Goal: Information Seeking & Learning: Learn about a topic

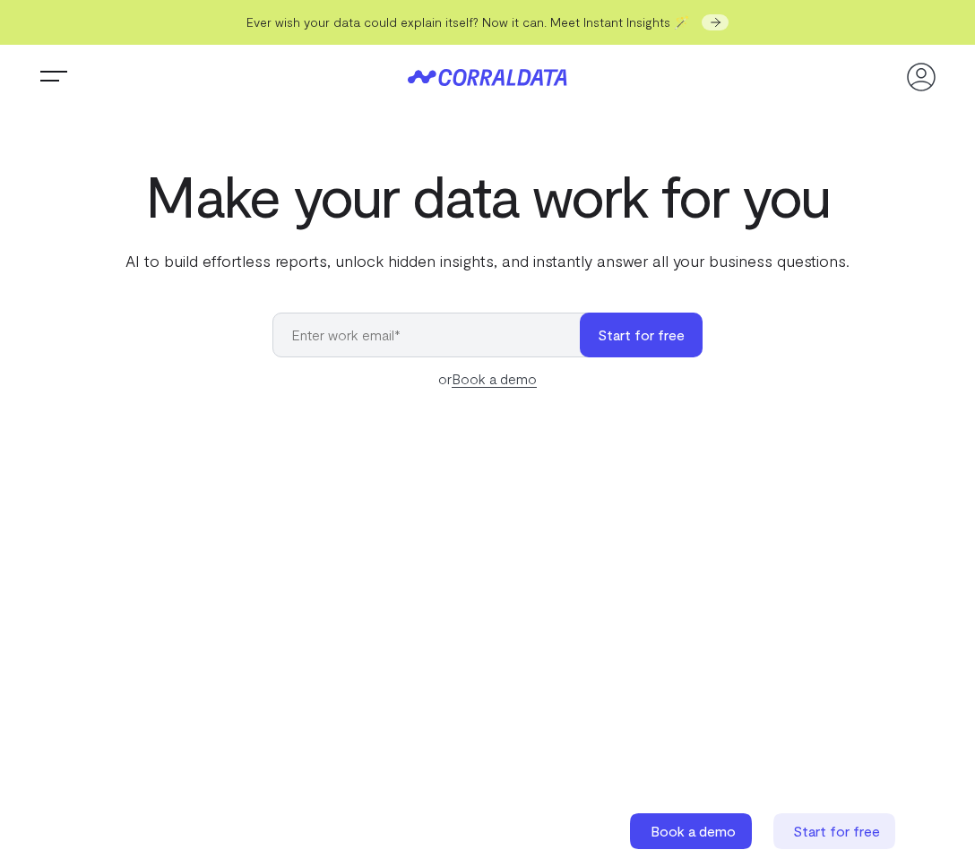
click at [52, 77] on span "Trigger Menu" at bounding box center [54, 78] width 36 height 2
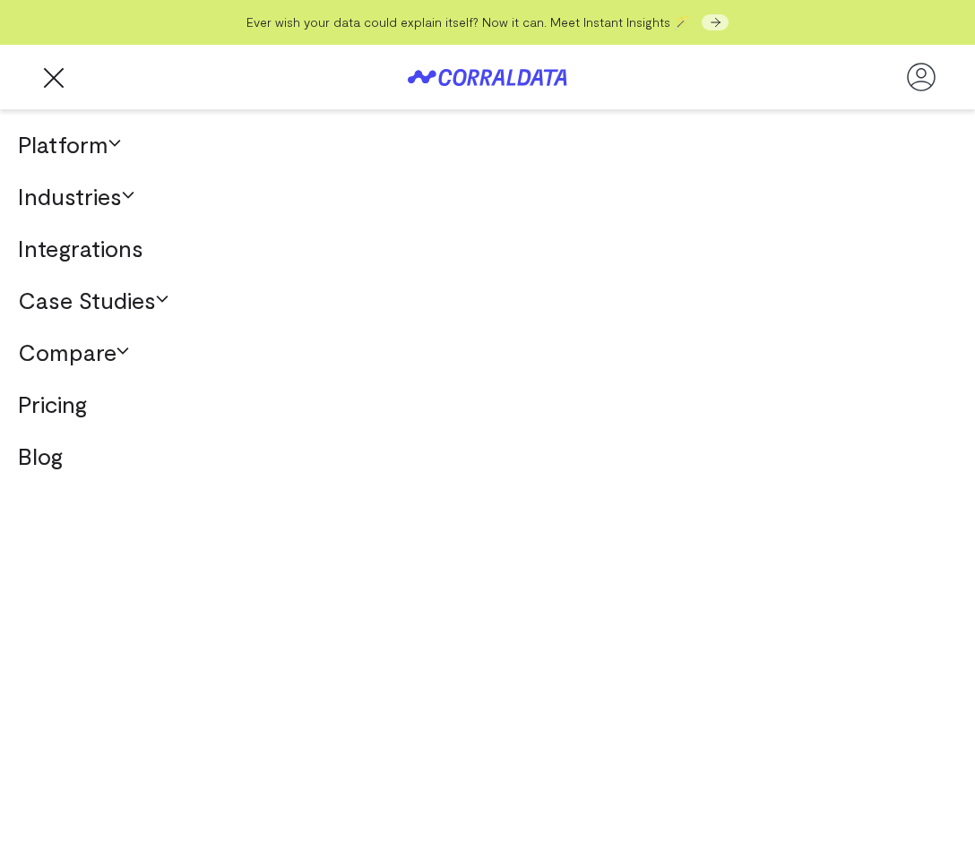
click at [56, 416] on link "Pricing" at bounding box center [487, 404] width 975 height 52
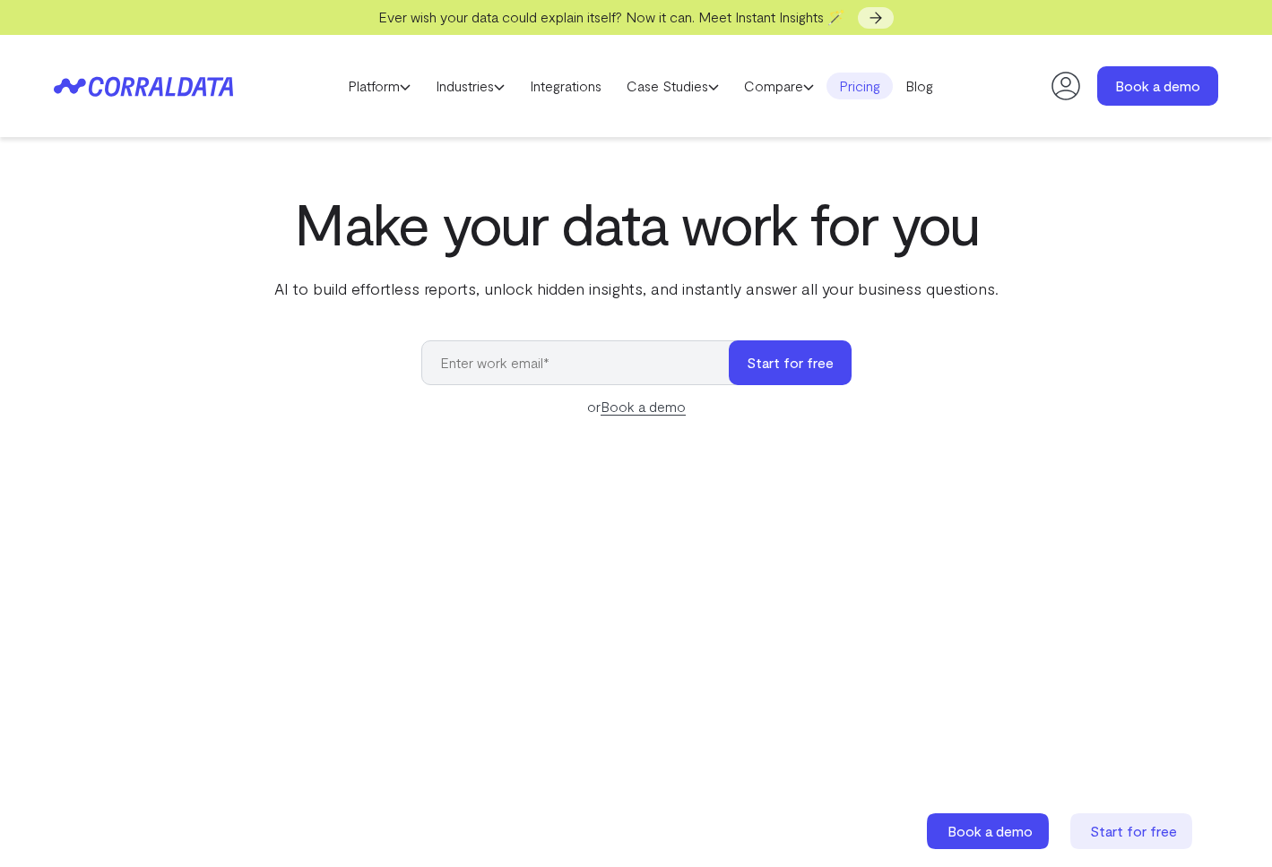
click at [874, 84] on link "Pricing" at bounding box center [859, 86] width 66 height 27
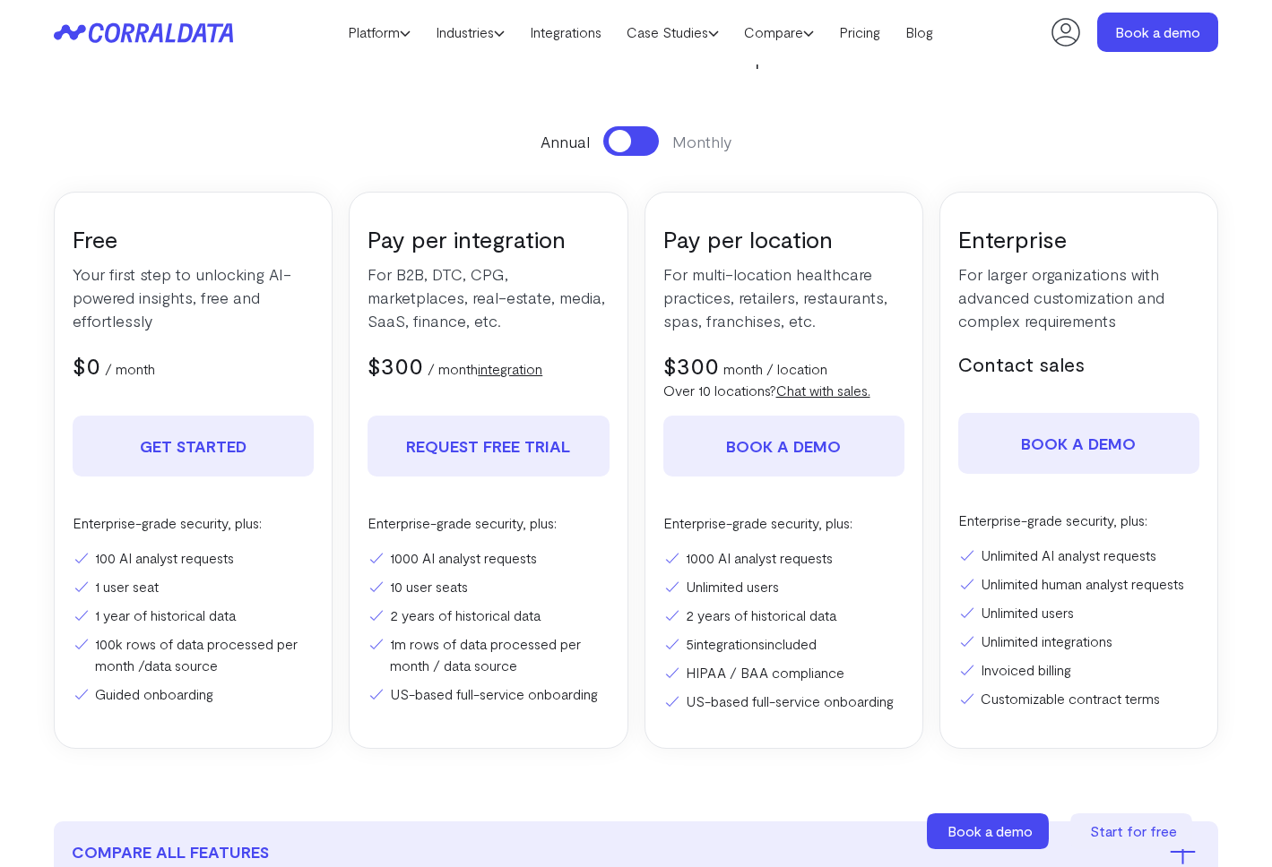
scroll to position [196, 0]
click at [636, 142] on button at bounding box center [631, 140] width 56 height 30
click at [636, 142] on span at bounding box center [642, 140] width 22 height 22
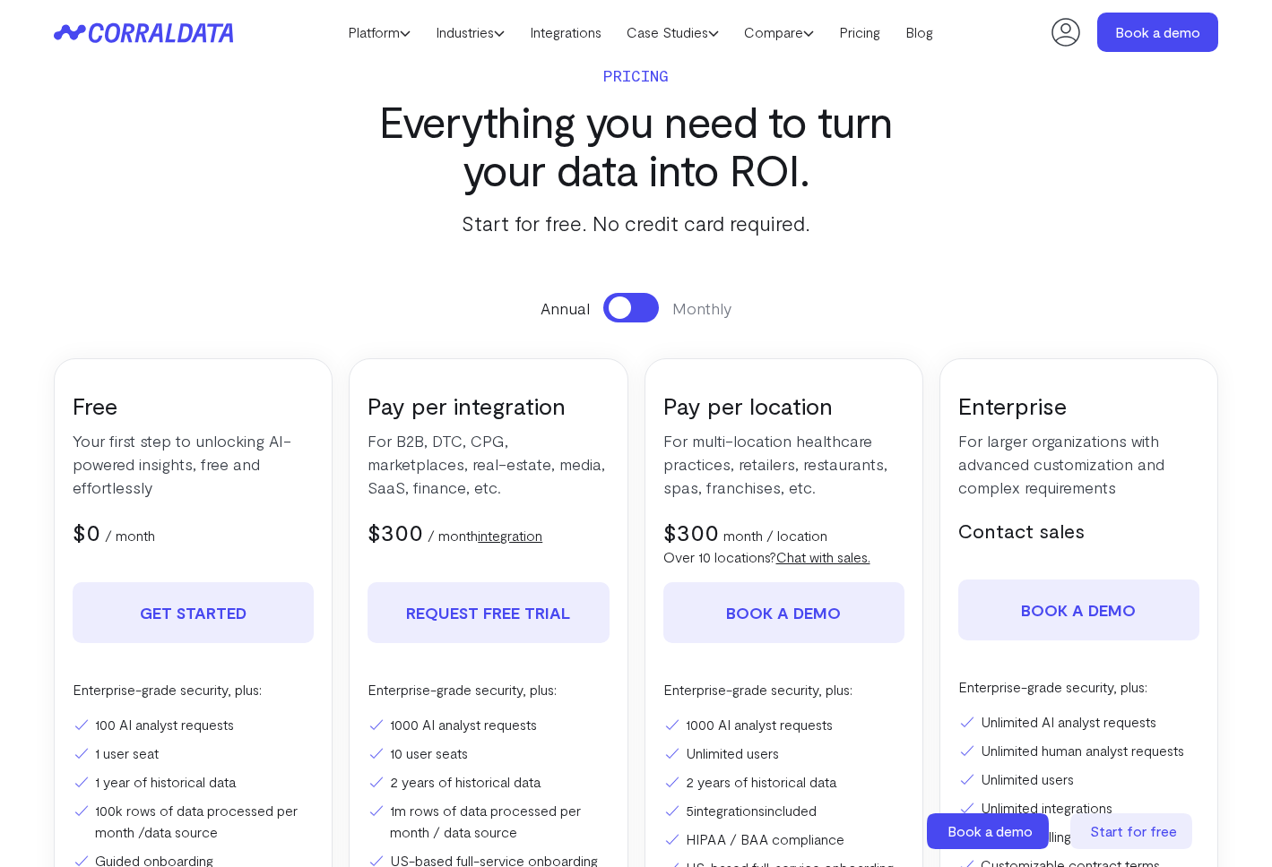
scroll to position [0, 0]
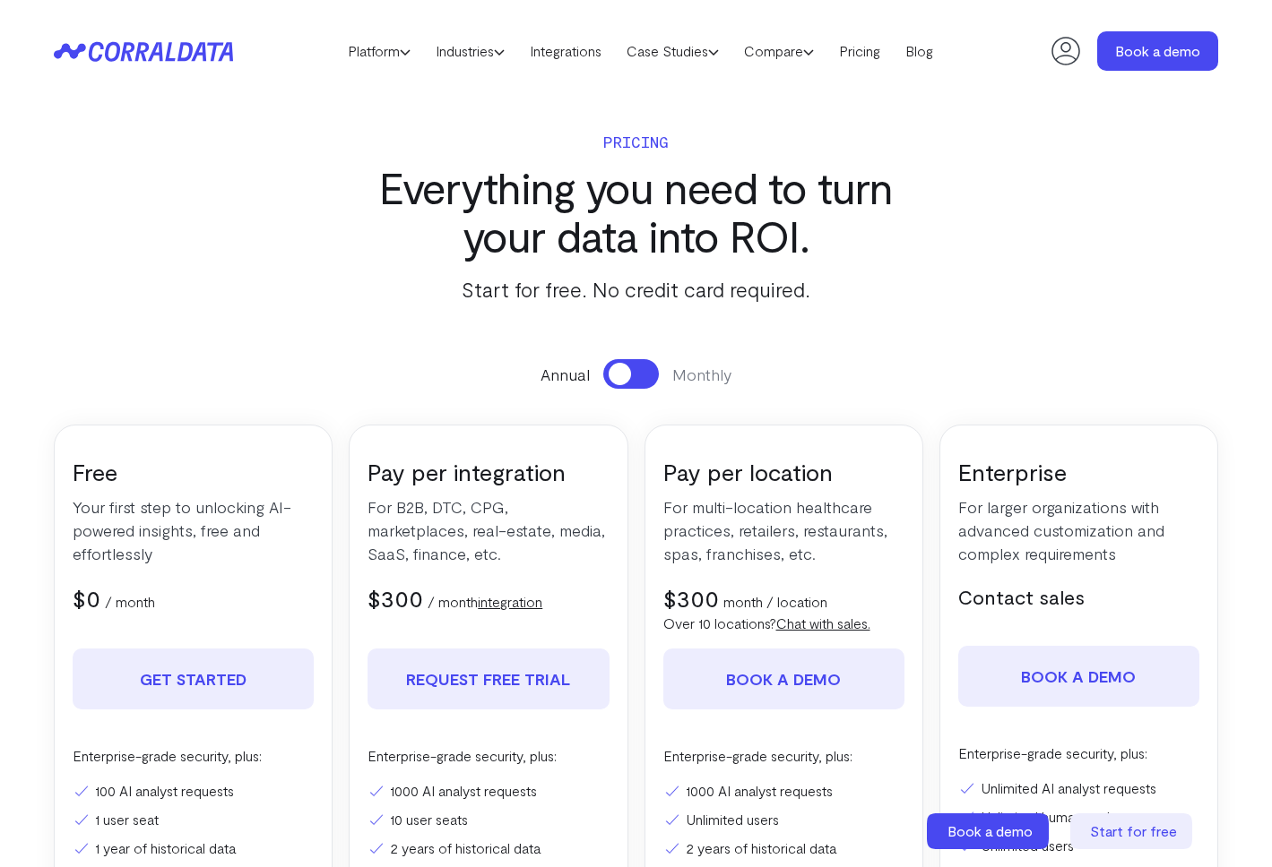
click at [642, 376] on button at bounding box center [631, 374] width 56 height 30
click at [642, 376] on span at bounding box center [642, 374] width 22 height 22
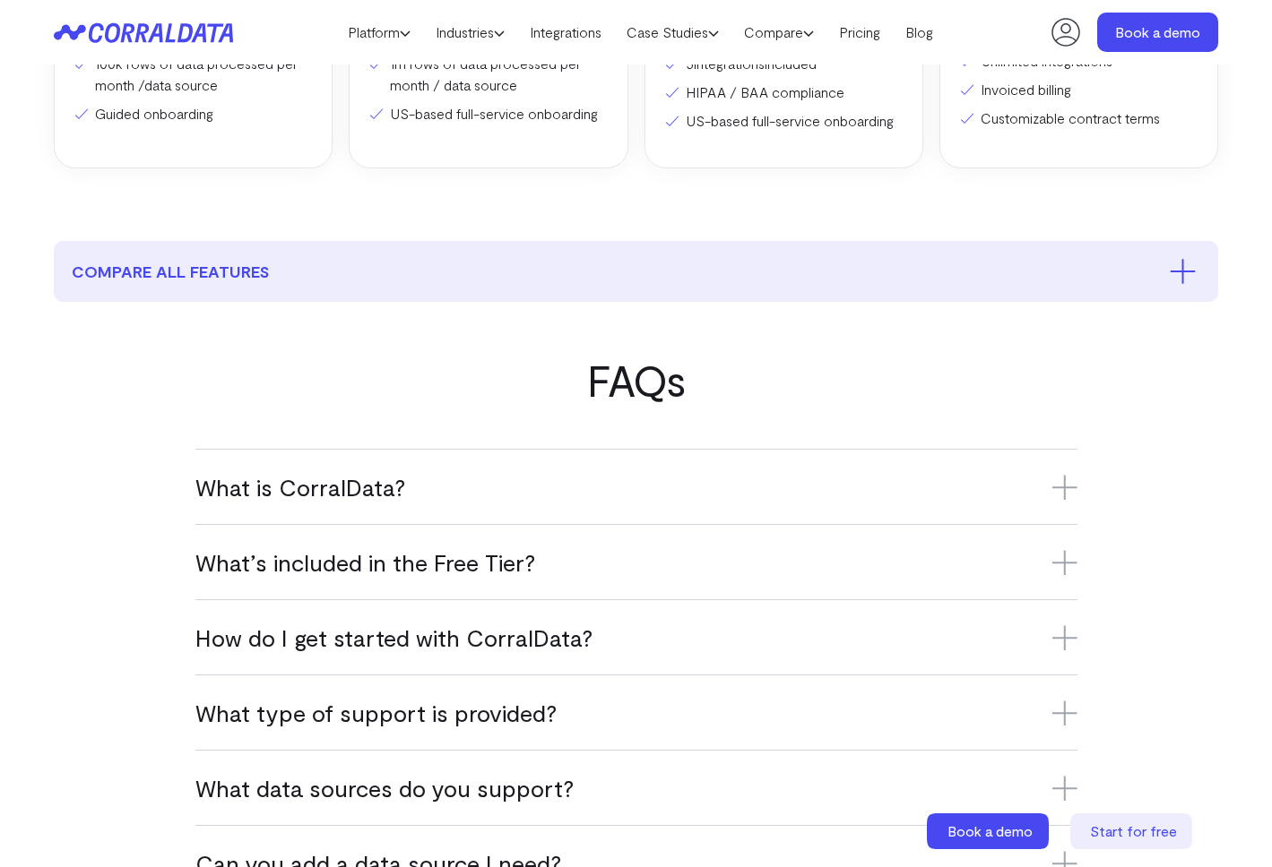
scroll to position [747, 0]
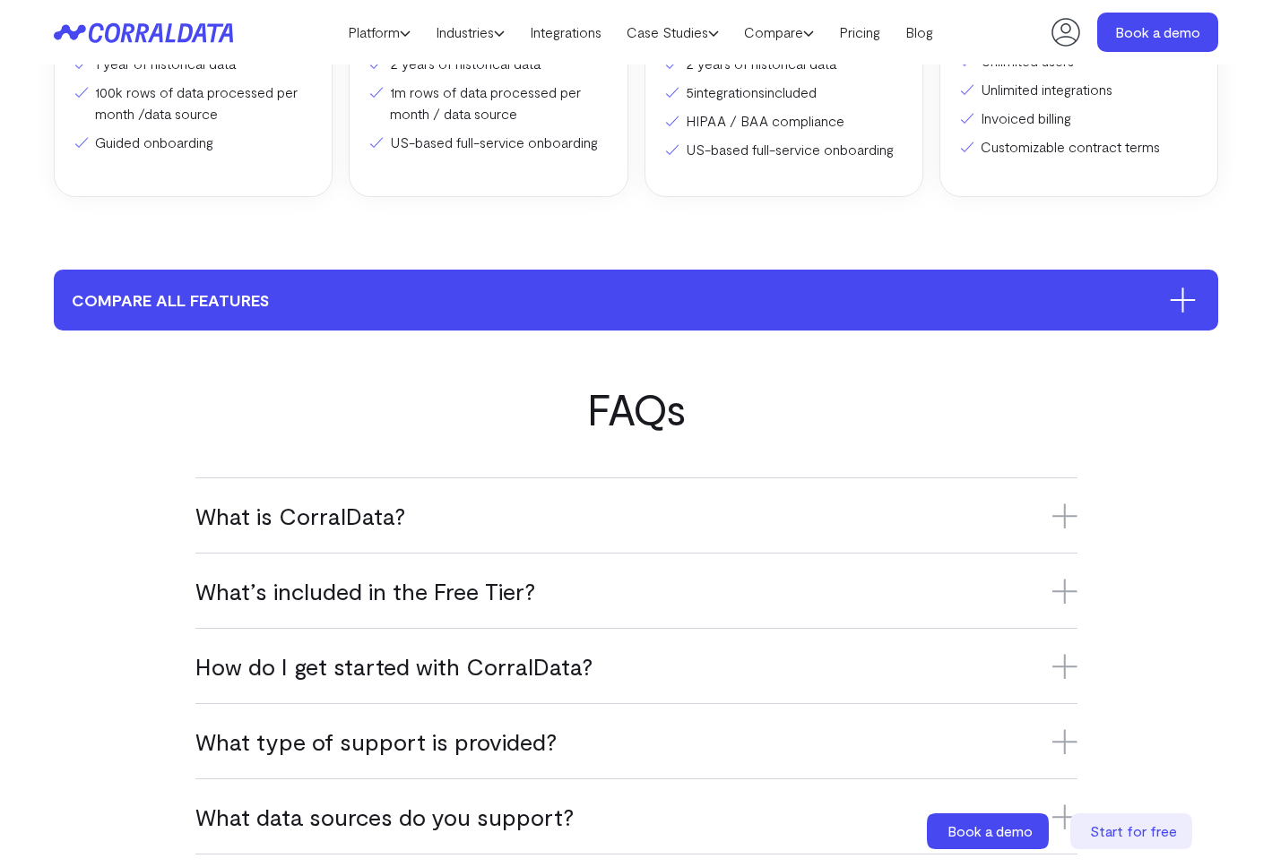
click at [516, 306] on button "compare all features" at bounding box center [636, 300] width 1164 height 61
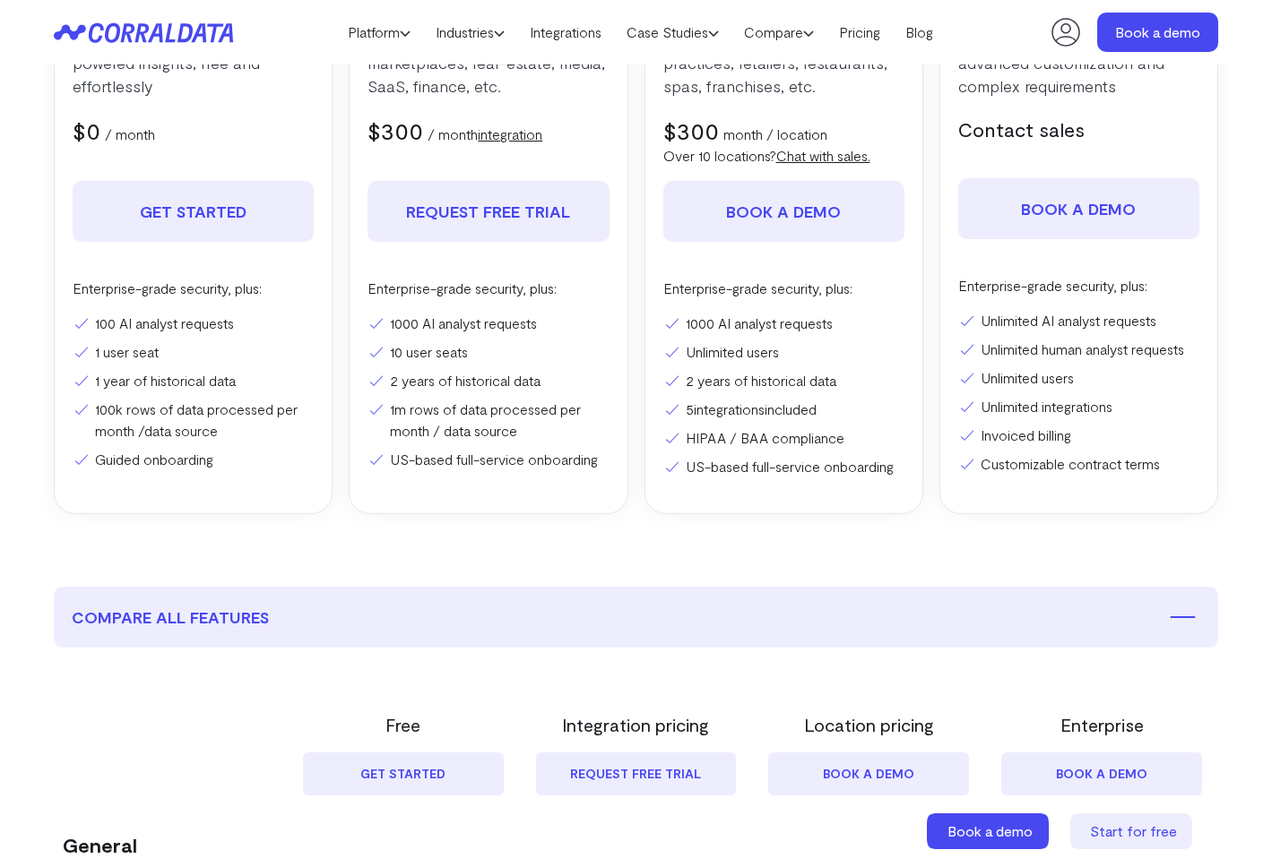
scroll to position [0, 0]
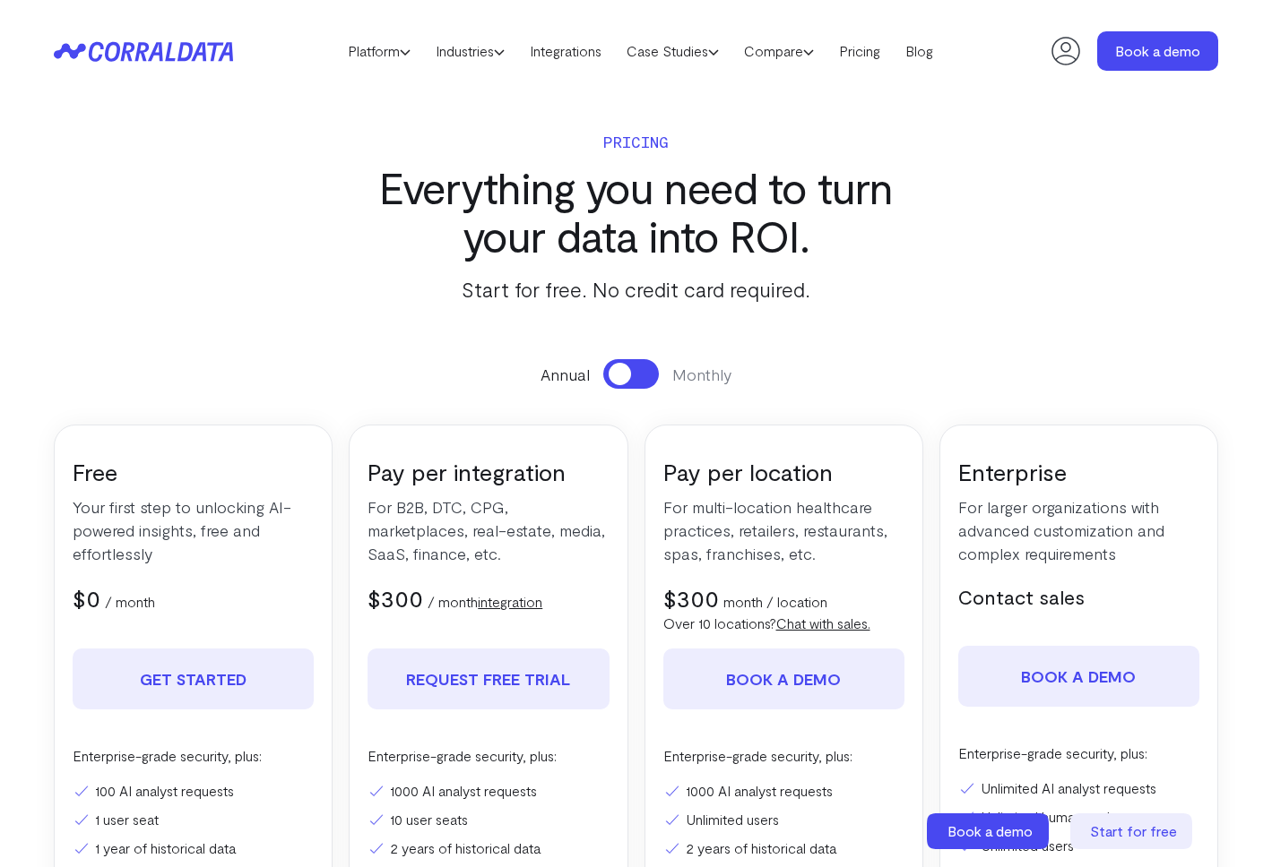
click at [639, 375] on button at bounding box center [631, 374] width 56 height 30
click at [639, 375] on span at bounding box center [642, 374] width 22 height 22
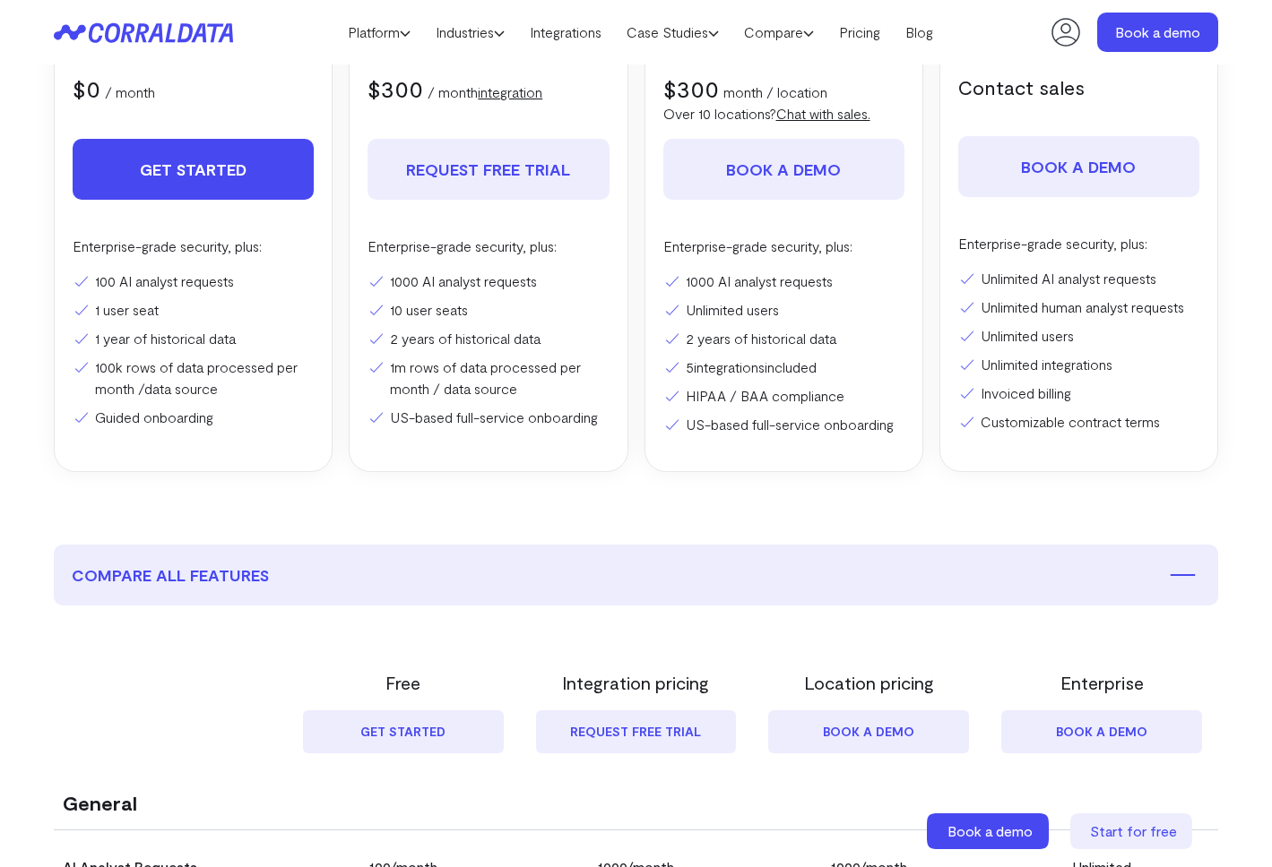
click at [229, 163] on link "Get Started" at bounding box center [193, 169] width 241 height 61
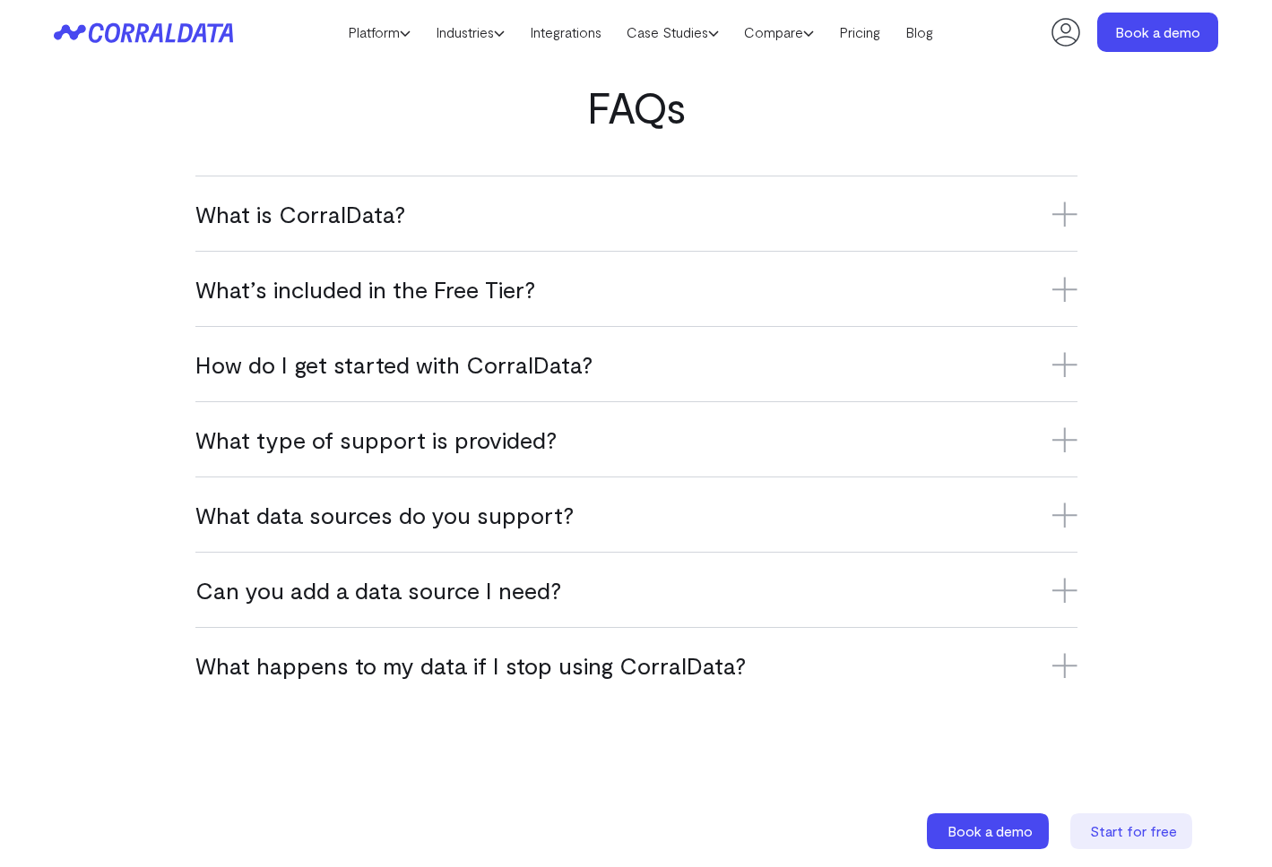
scroll to position [905, 0]
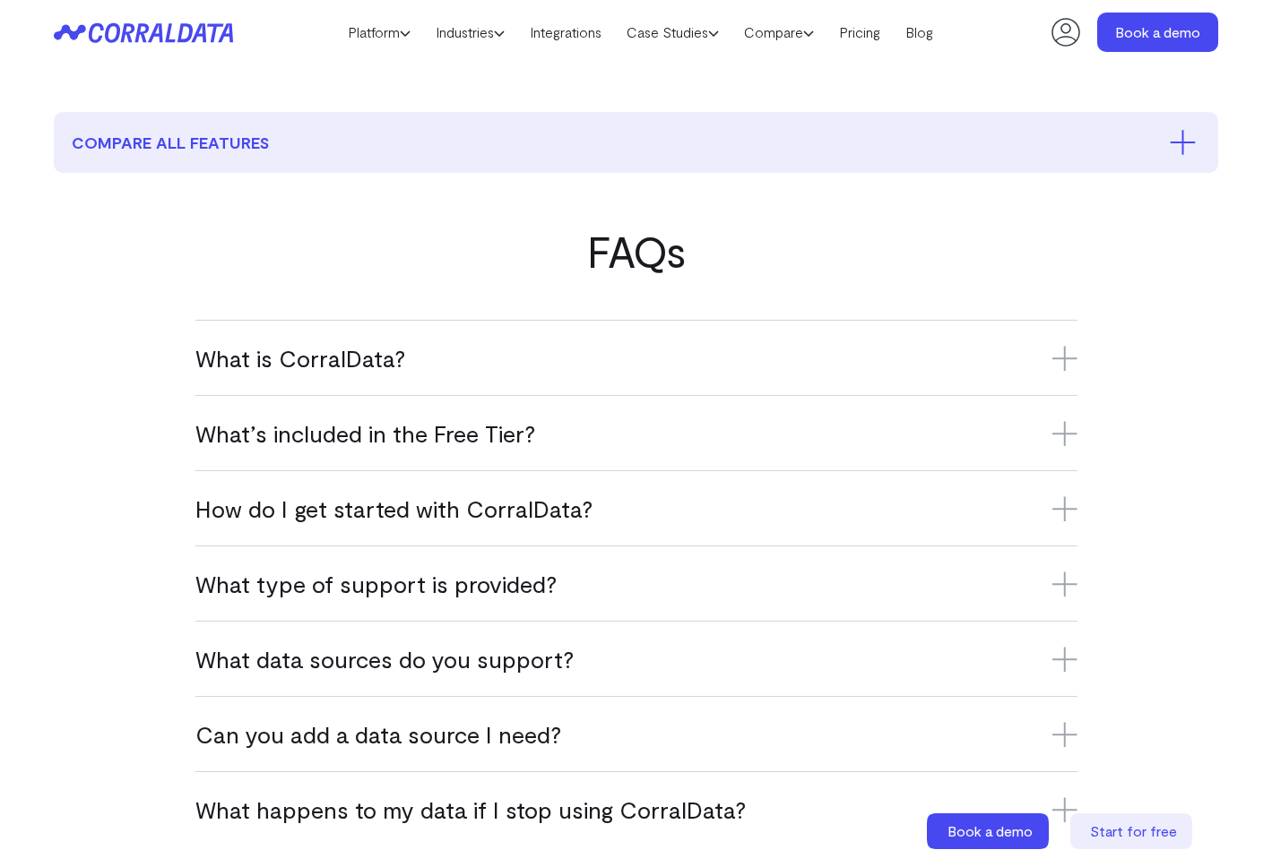
click at [353, 377] on div "What is CorralData? CorralData is an AI-powered data platform that connects ove…" at bounding box center [636, 357] width 882 height 75
click at [354, 358] on h3 "What is CorralData?" at bounding box center [636, 358] width 882 height 30
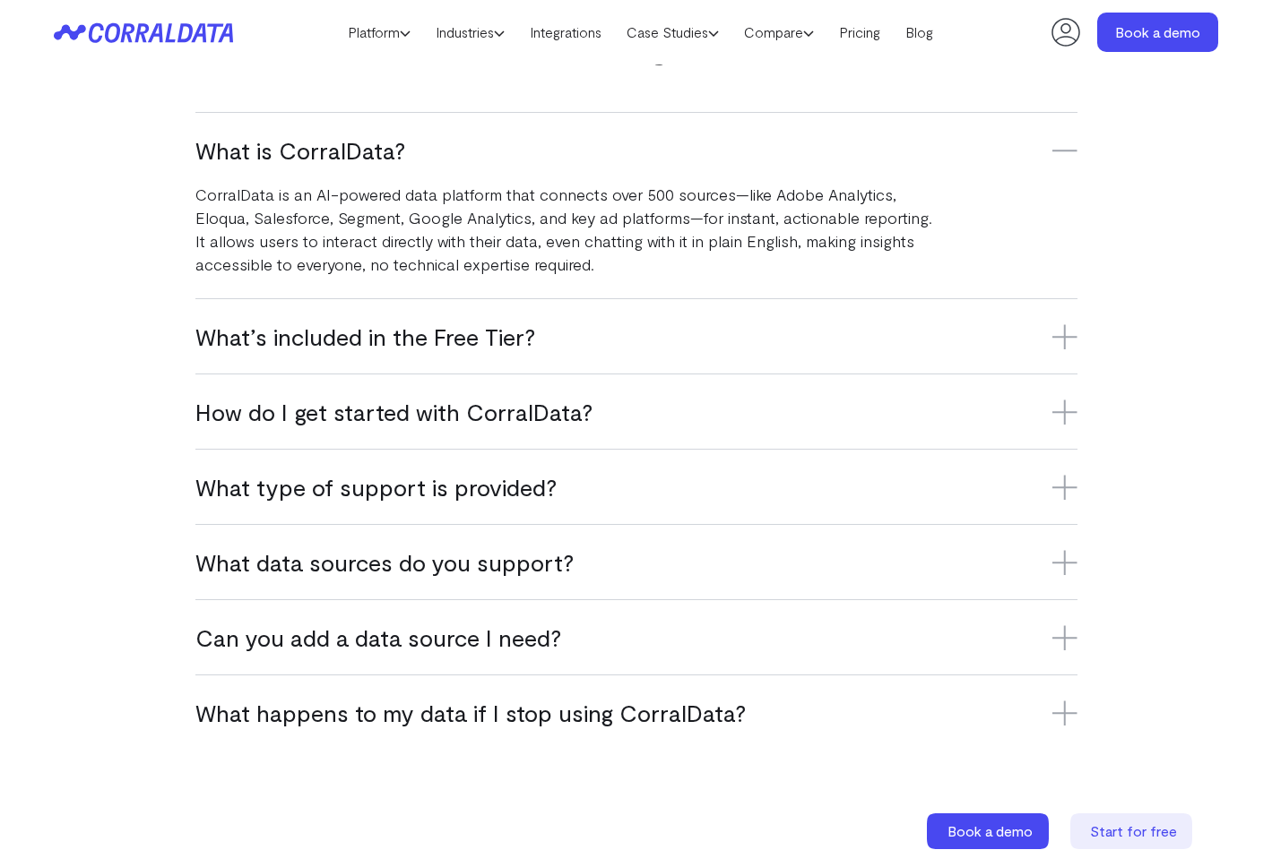
scroll to position [1115, 0]
click at [343, 337] on h3 "What’s included in the Free Tier?" at bounding box center [636, 335] width 882 height 30
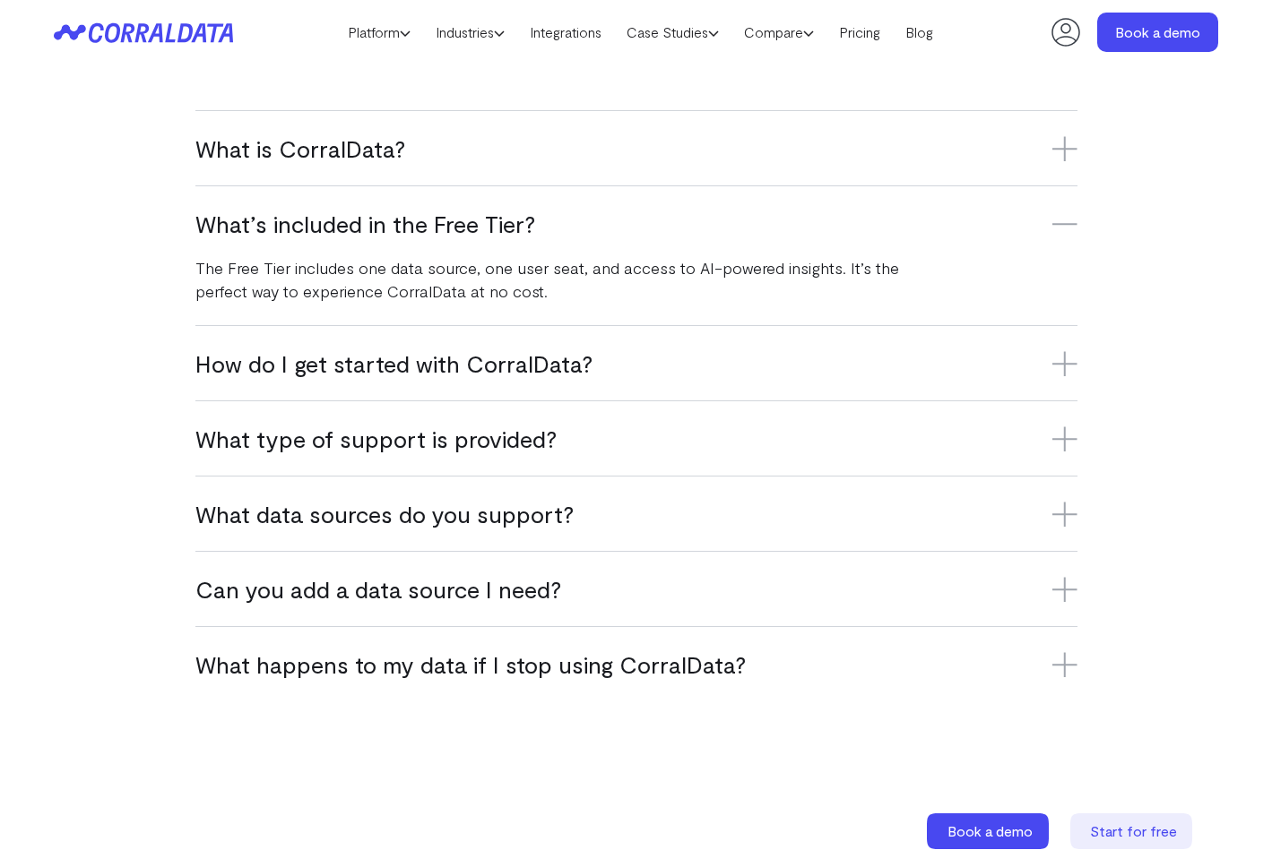
click at [334, 365] on h3 "How do I get started with CorralData?" at bounding box center [636, 364] width 882 height 30
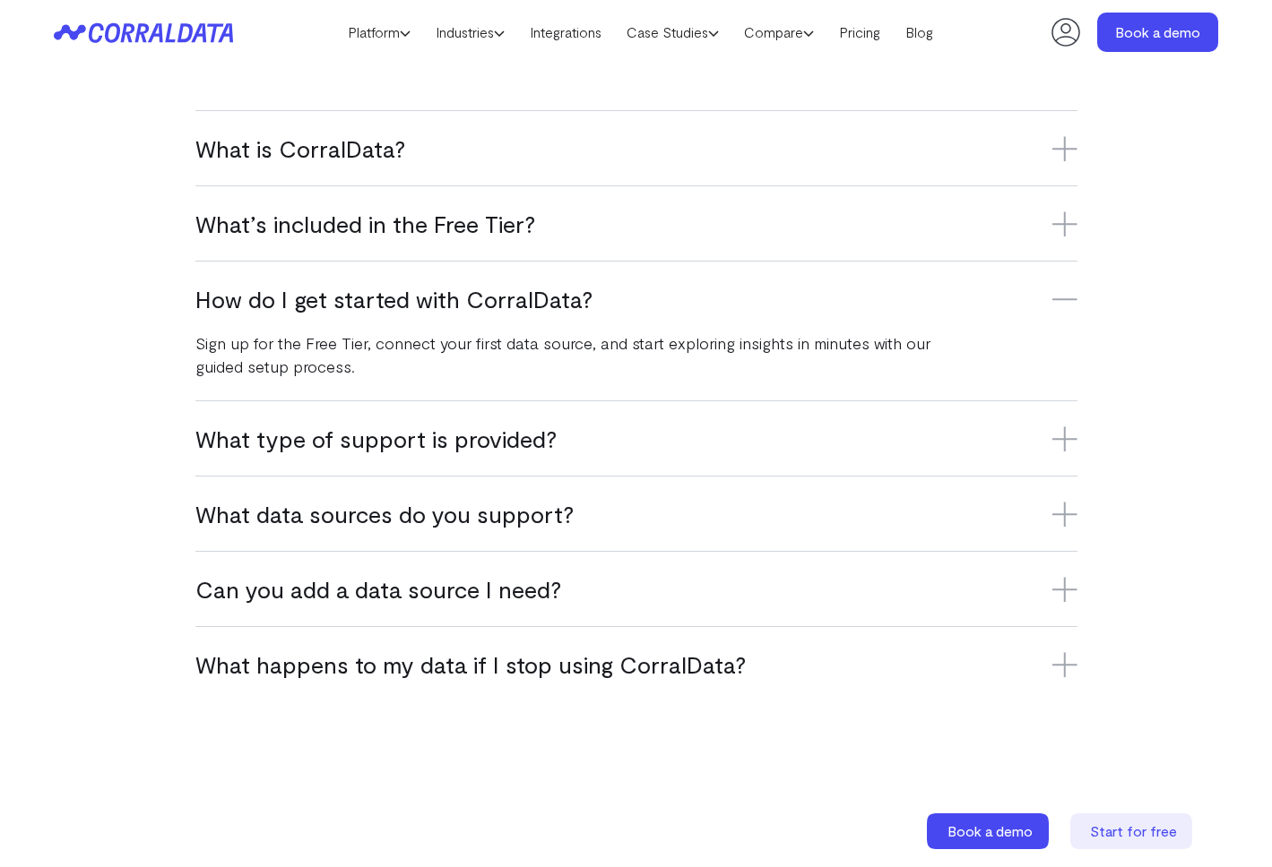
click at [299, 454] on div "What type of support is provided? Free Tier users have access to online resourc…" at bounding box center [636, 438] width 882 height 75
click at [307, 439] on h3 "What type of support is provided?" at bounding box center [636, 439] width 882 height 30
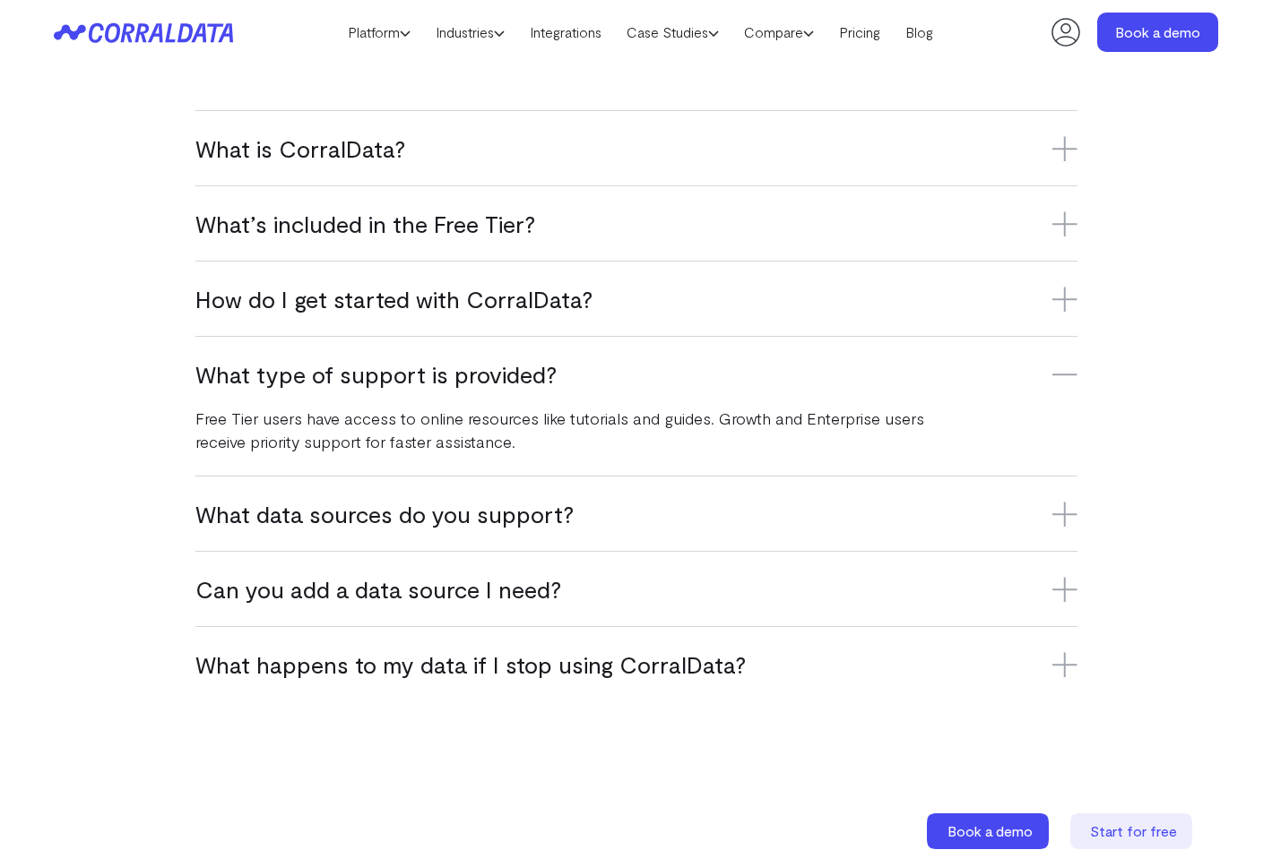
click at [300, 505] on h3 "What data sources do you support?" at bounding box center [636, 514] width 882 height 30
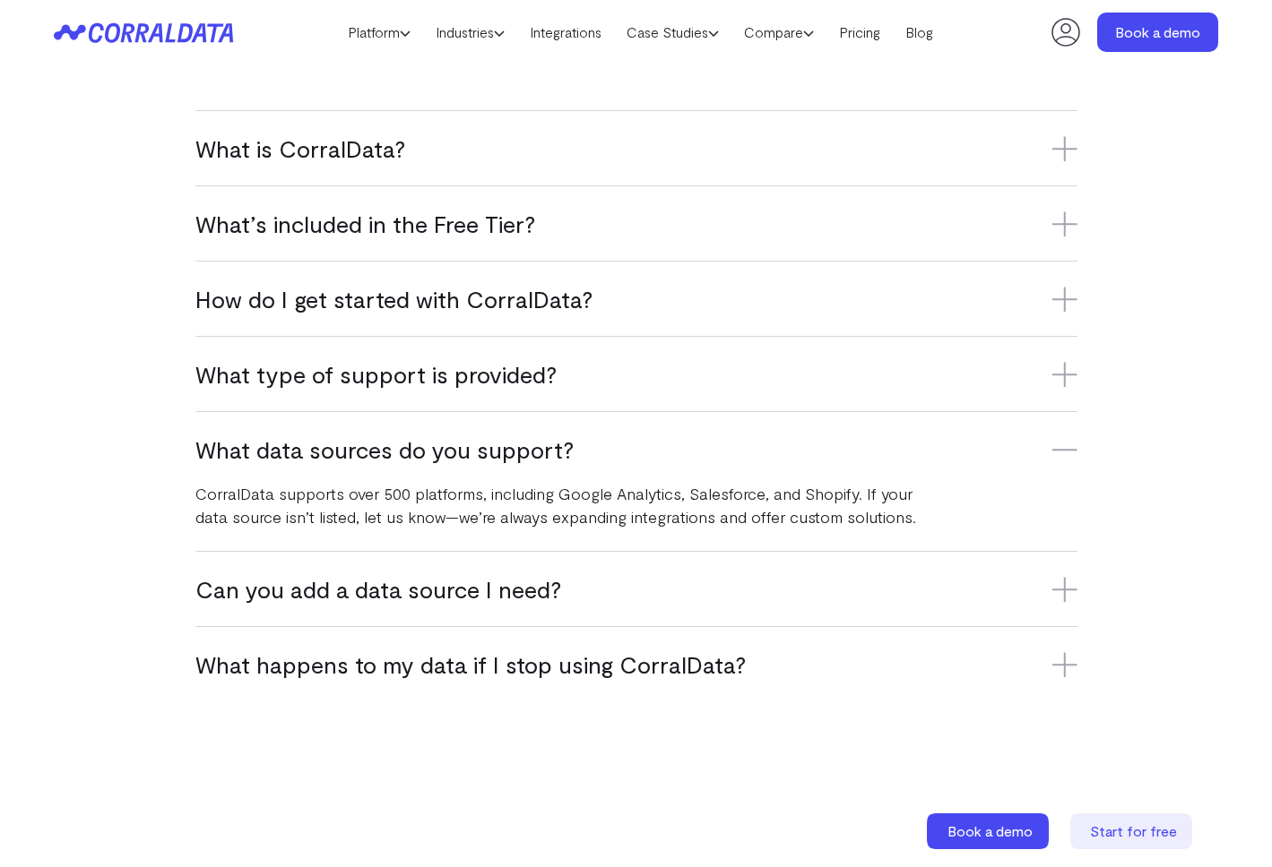
click at [285, 590] on h3 "Can you add a data source I need?" at bounding box center [636, 589] width 882 height 30
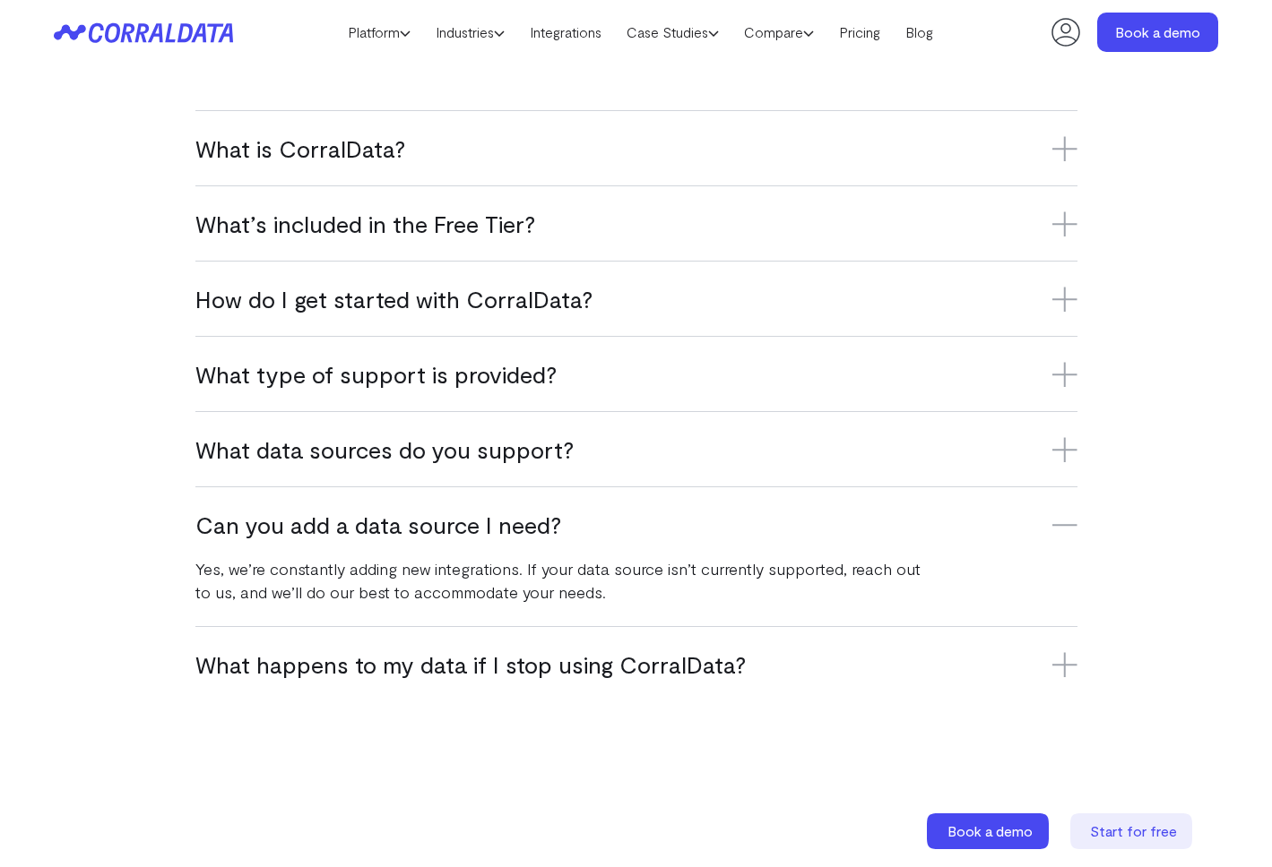
click at [263, 667] on h3 "What happens to my data if I stop using CorralData?" at bounding box center [636, 665] width 882 height 30
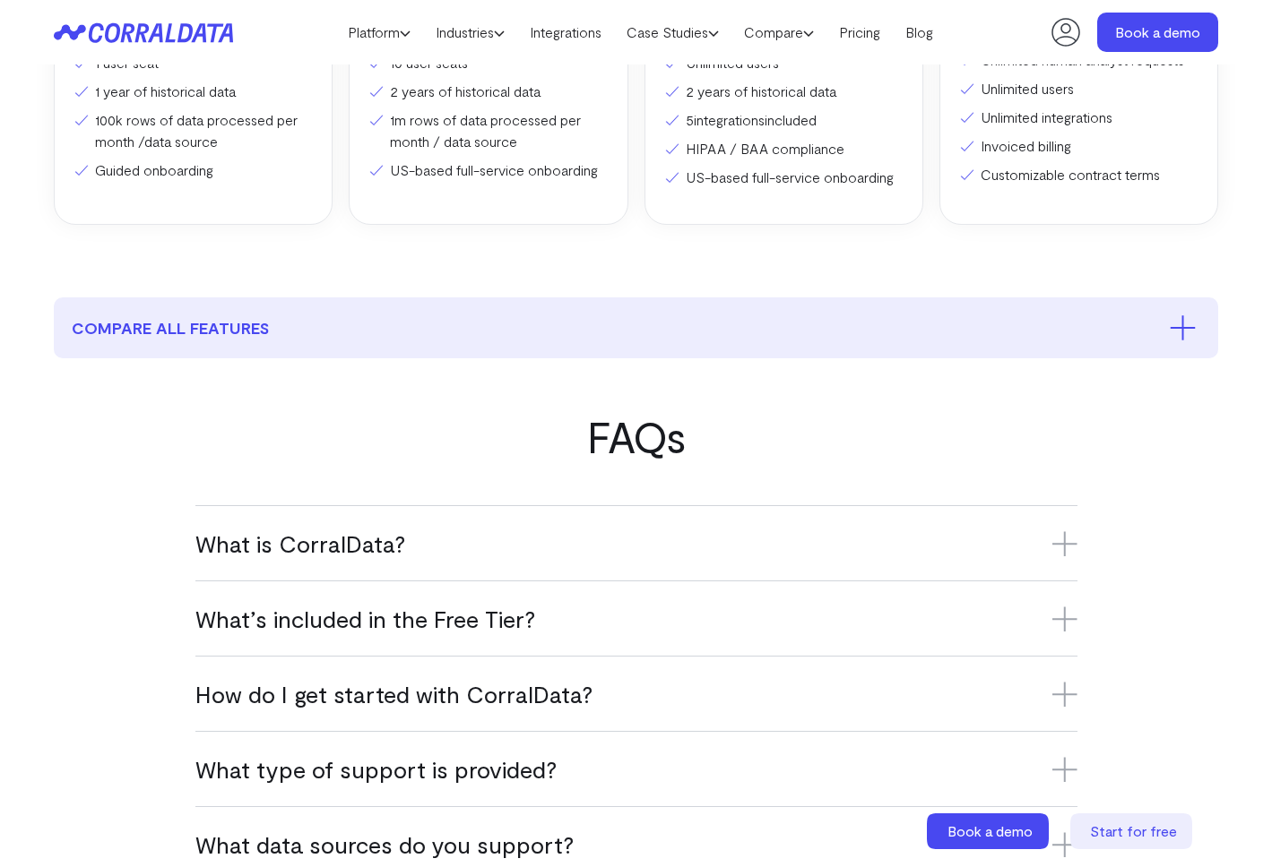
scroll to position [716, 0]
